Goal: Go to known website: Access a specific website the user already knows

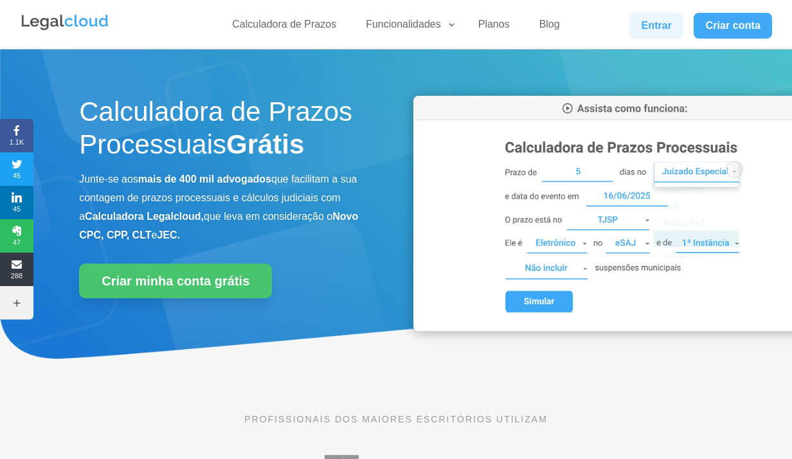
click at [653, 26] on link "Entrar" at bounding box center [656, 26] width 54 height 26
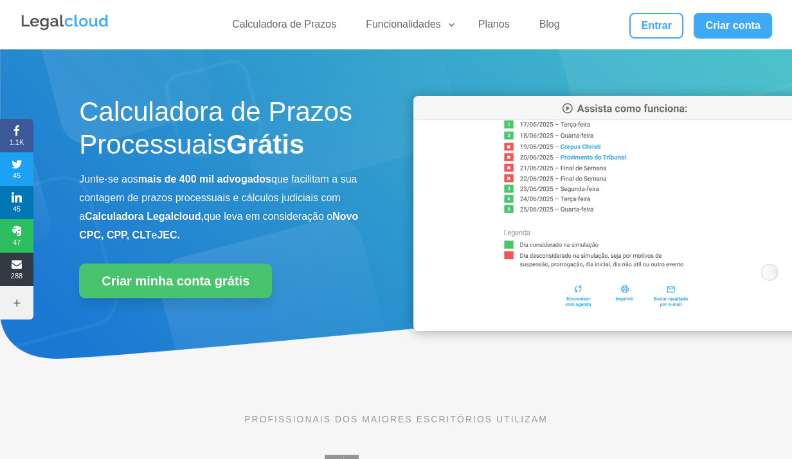
click at [506, 6] on div "Calculadora de Prazos Funcionalidades Calculadora de Prazos DJEN/DJE Prazos e A…" at bounding box center [396, 24] width 752 height 49
drag, startPoint x: 635, startPoint y: 25, endPoint x: 680, endPoint y: 31, distance: 44.8
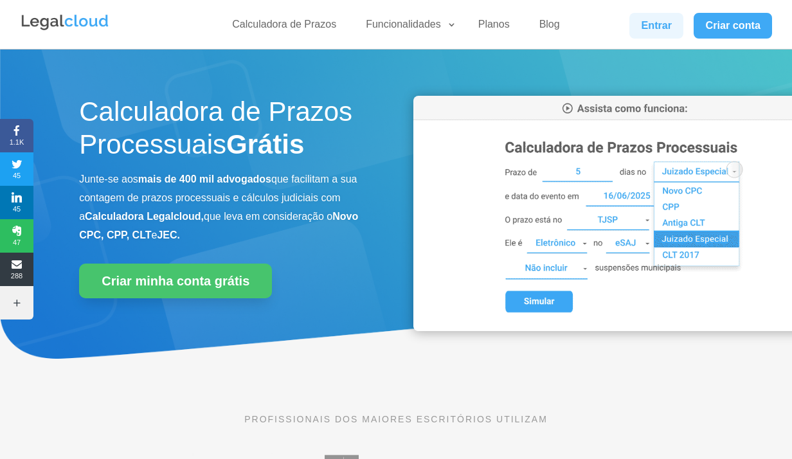
click at [636, 25] on link "Entrar" at bounding box center [656, 26] width 54 height 26
